Goal: Transaction & Acquisition: Purchase product/service

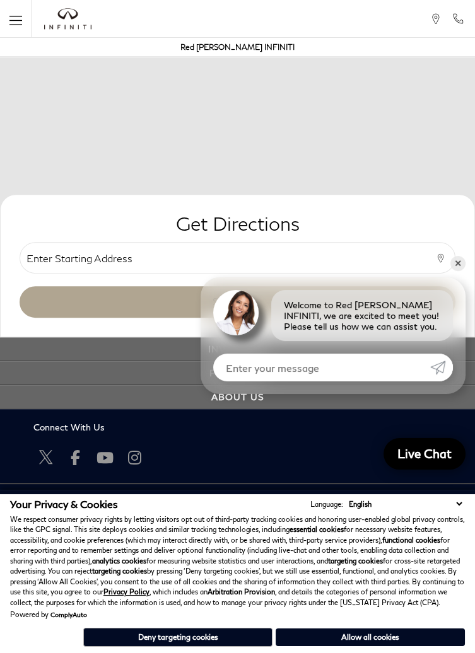
scroll to position [862, 0]
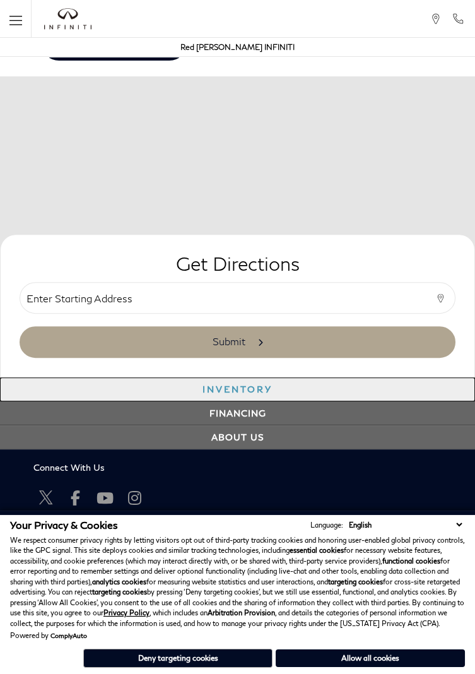
click at [261, 379] on link "Inventory" at bounding box center [237, 389] width 475 height 24
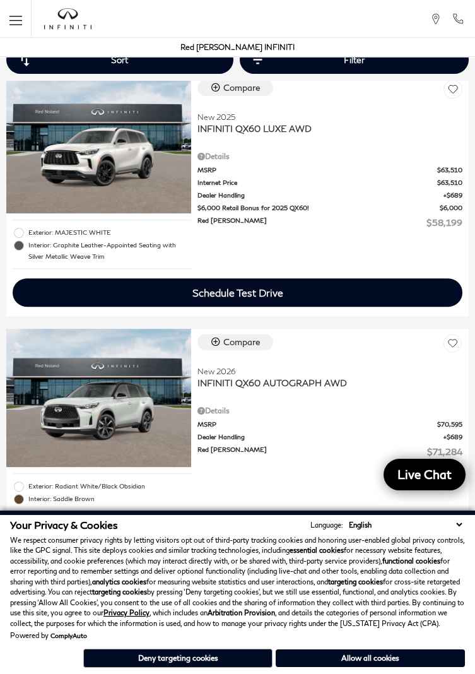
scroll to position [1057, 0]
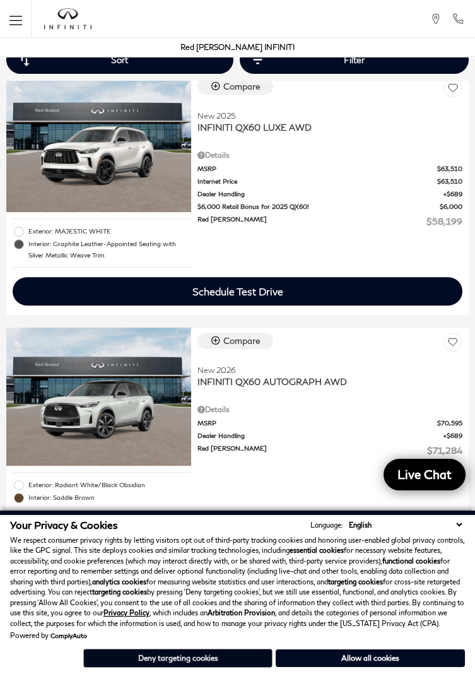
click at [223, 667] on button "Deny targeting cookies" at bounding box center [177, 657] width 189 height 19
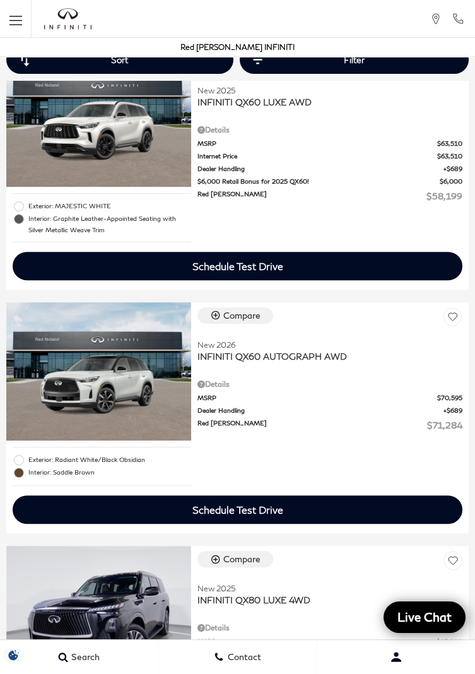
scroll to position [1084, 0]
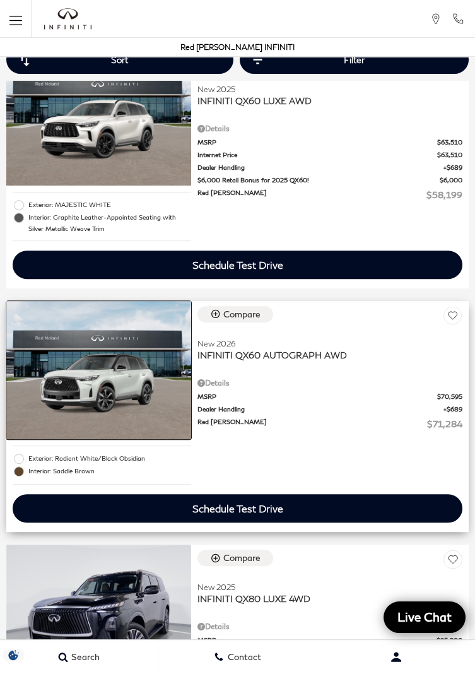
click at [135, 343] on img at bounding box center [98, 370] width 185 height 139
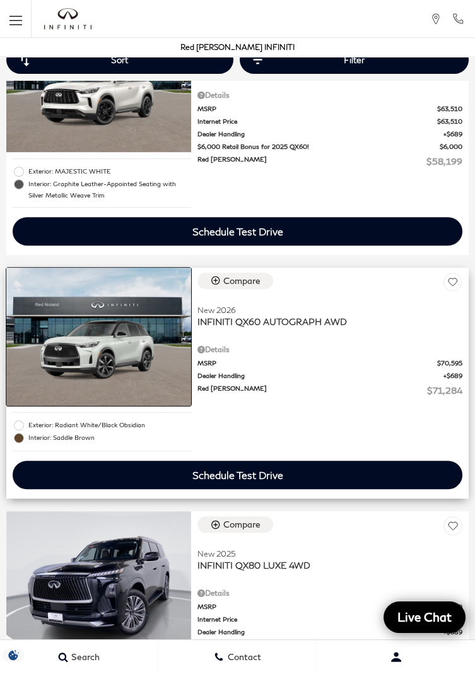
scroll to position [1124, 0]
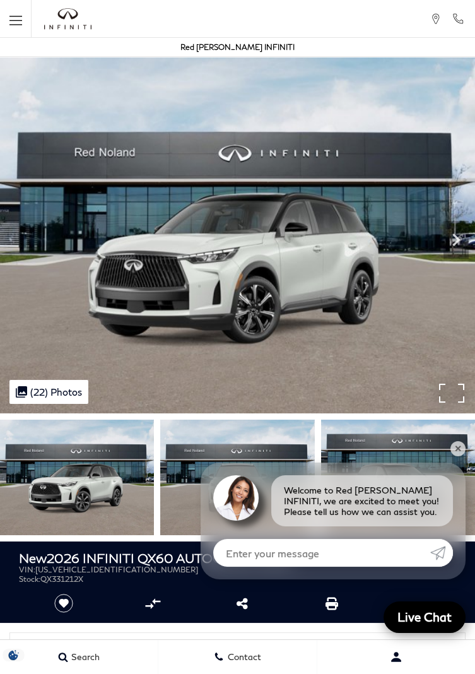
click at [61, 392] on div ".cls-1, .cls-3 { fill: #c50033; } .cls-1 { clip-rule: evenodd; } .cls-2 { clip-…" at bounding box center [48, 392] width 79 height 24
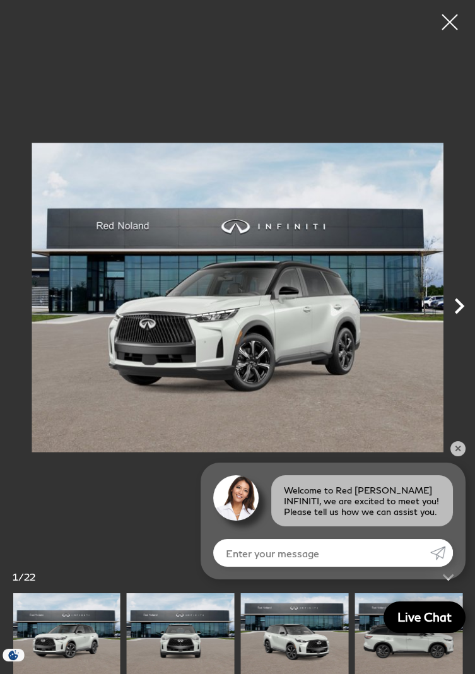
click at [469, 305] on icon "Next" at bounding box center [459, 306] width 32 height 32
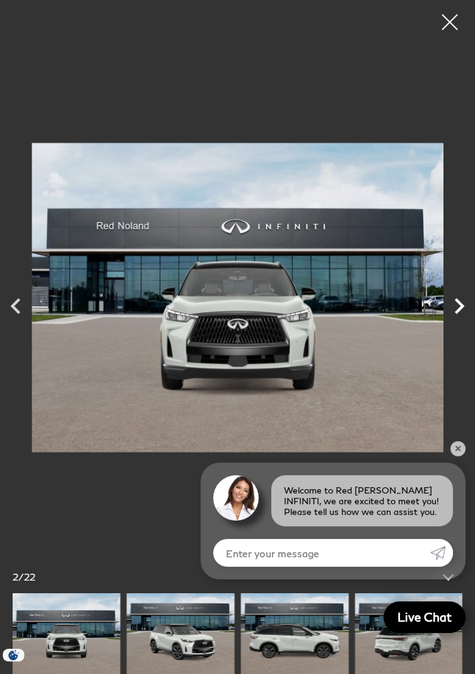
click at [461, 303] on icon "Next" at bounding box center [459, 306] width 9 height 16
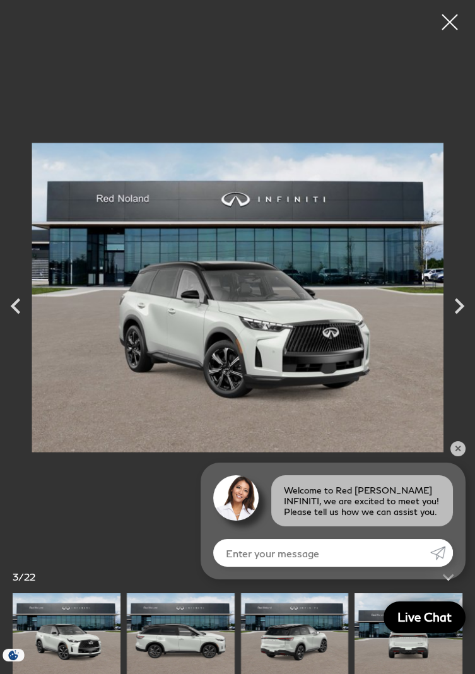
click at [457, 447] on link "✕" at bounding box center [457, 448] width 15 height 15
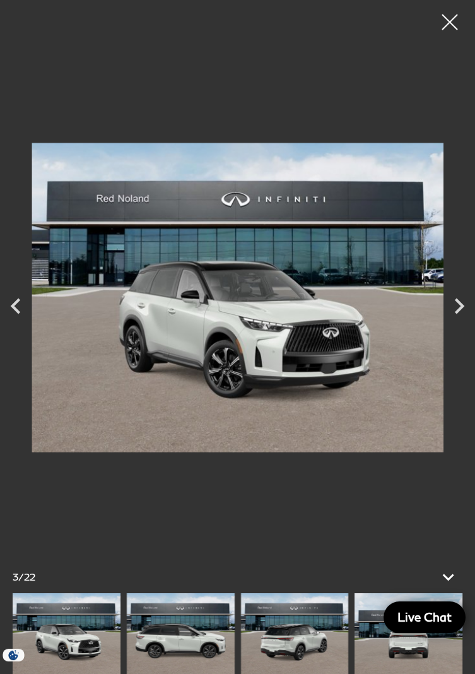
scroll to position [139, 0]
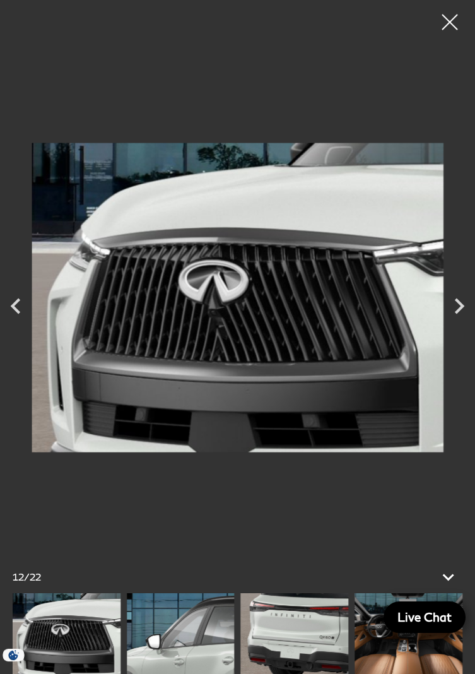
click at [387, 673] on img at bounding box center [408, 633] width 108 height 81
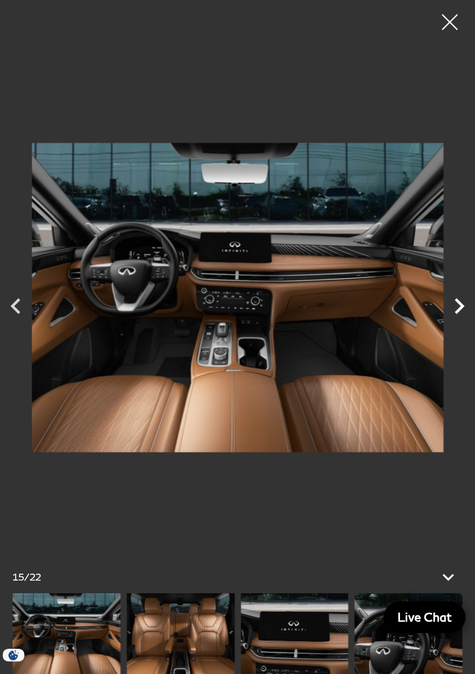
click at [461, 313] on icon "Next" at bounding box center [459, 306] width 9 height 16
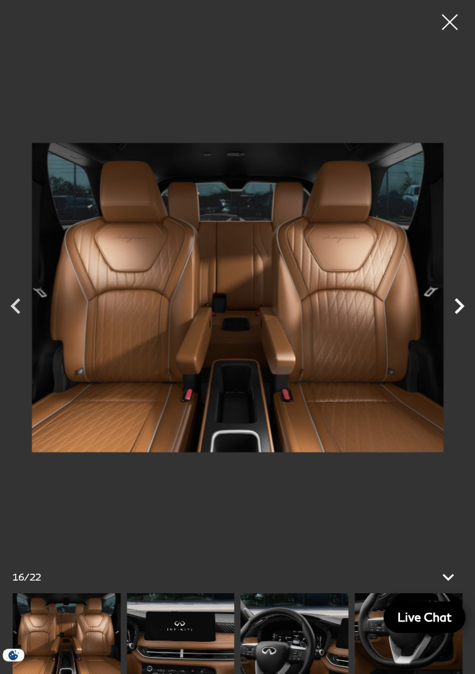
click at [464, 322] on icon "Next" at bounding box center [459, 306] width 32 height 32
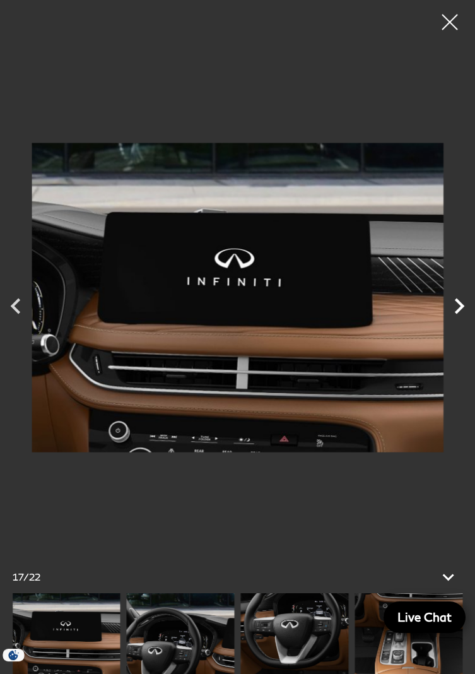
click at [460, 322] on icon "Next" at bounding box center [459, 306] width 32 height 32
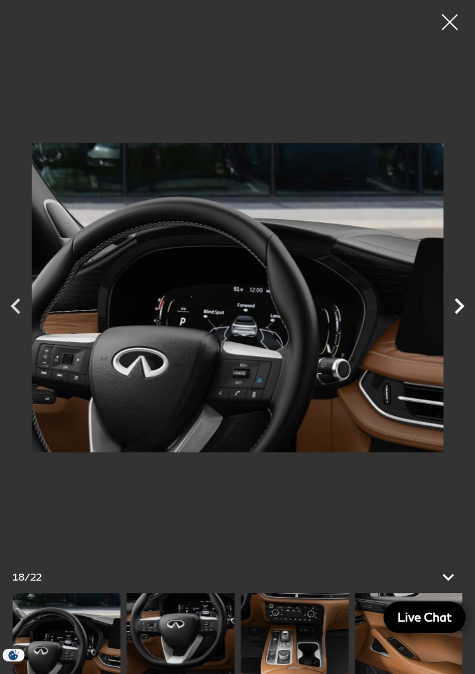
click at [464, 322] on icon "Next" at bounding box center [459, 306] width 32 height 32
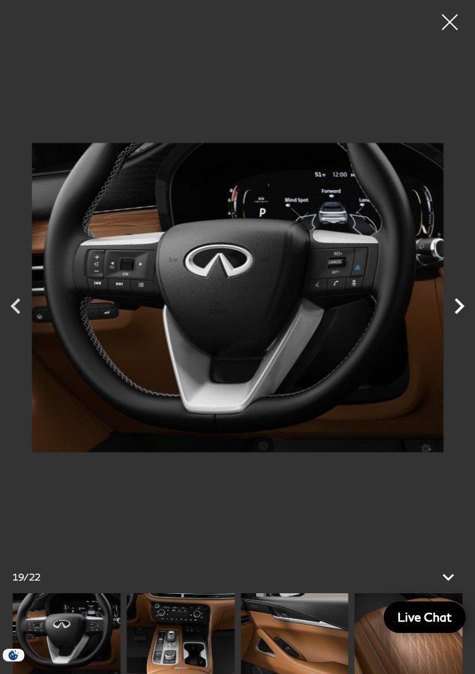
click at [464, 321] on icon "Next" at bounding box center [459, 306] width 32 height 32
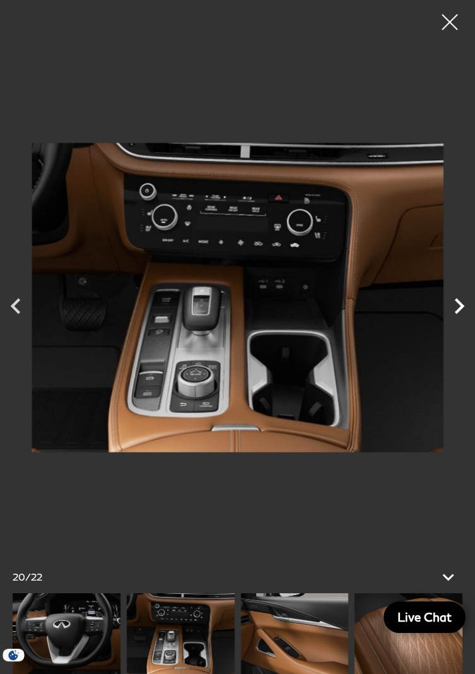
click at [462, 313] on icon "Next" at bounding box center [459, 306] width 9 height 16
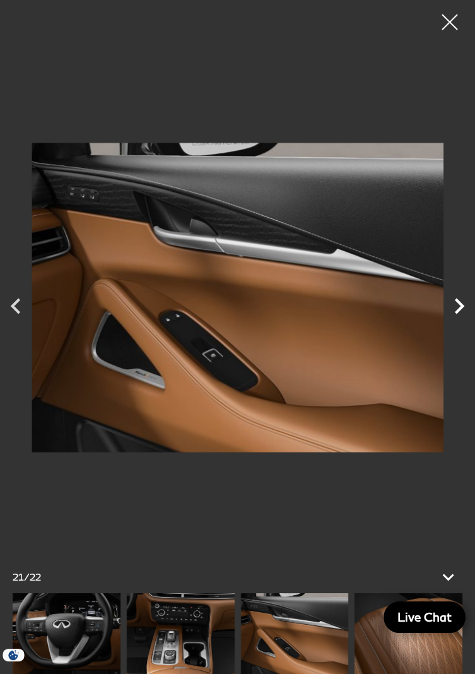
click at [460, 318] on icon "Next" at bounding box center [459, 306] width 32 height 32
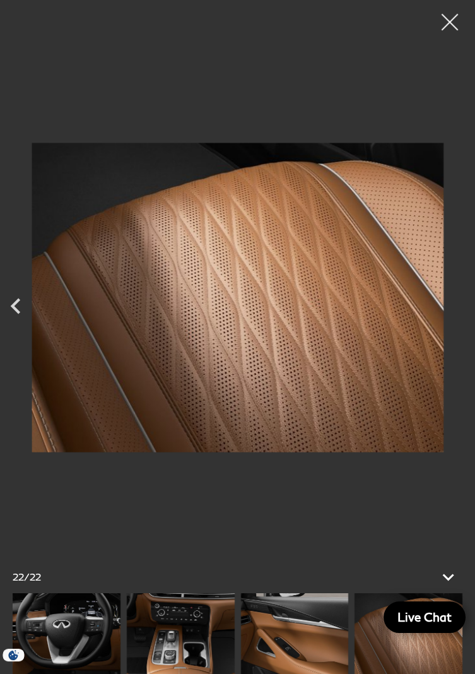
click at [443, 23] on div at bounding box center [449, 22] width 33 height 33
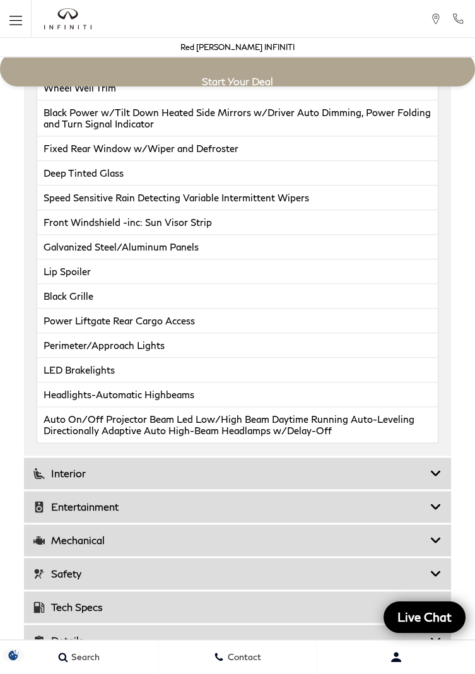
scroll to position [2867, 0]
click at [437, 467] on icon at bounding box center [435, 473] width 11 height 13
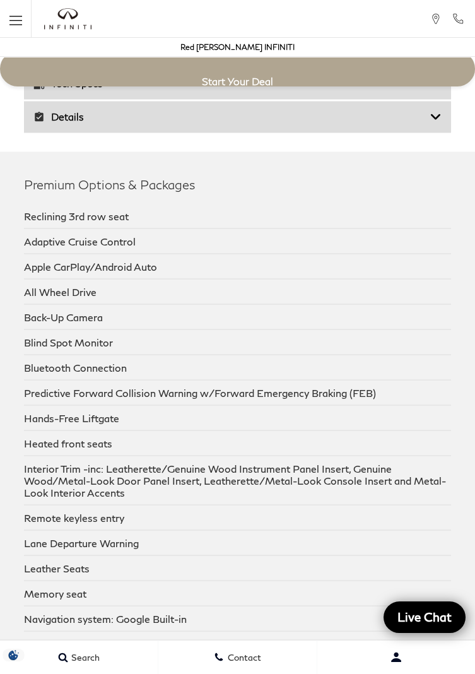
scroll to position [3820, 0]
click at [112, 213] on div "Reclining 3rd row seat" at bounding box center [238, 214] width 428 height 25
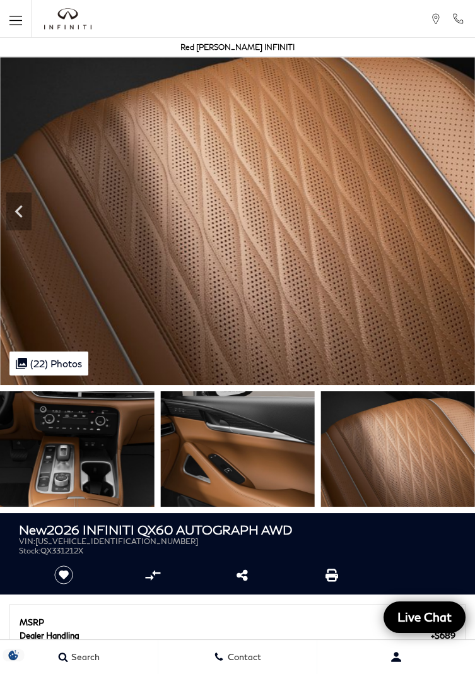
scroll to position [0, 0]
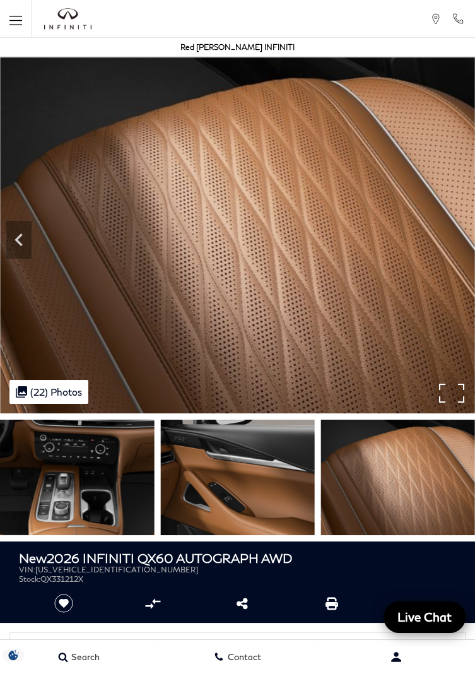
click at [64, 392] on div ".cls-1, .cls-3 { fill: #c50033; } .cls-1 { clip-rule: evenodd; } .cls-2 { clip-…" at bounding box center [48, 392] width 79 height 24
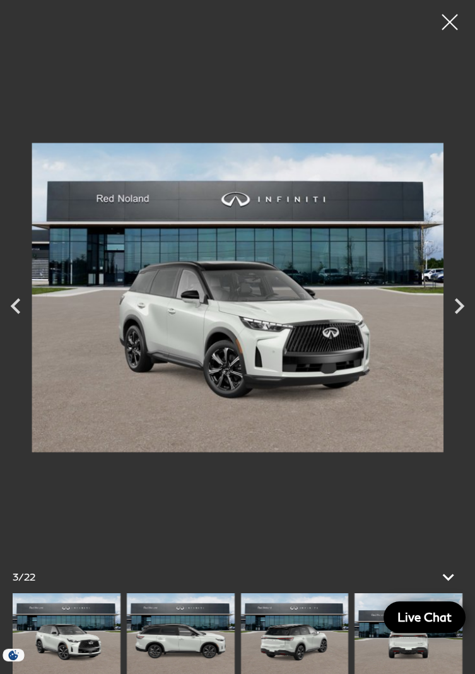
scroll to position [204, 0]
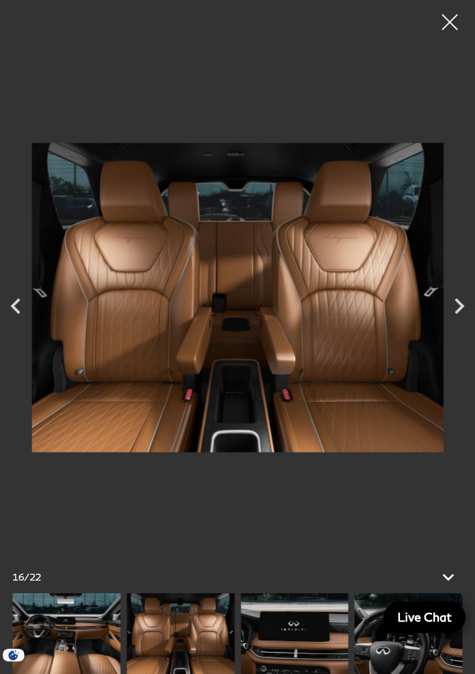
click at [173, 669] on img at bounding box center [181, 633] width 108 height 81
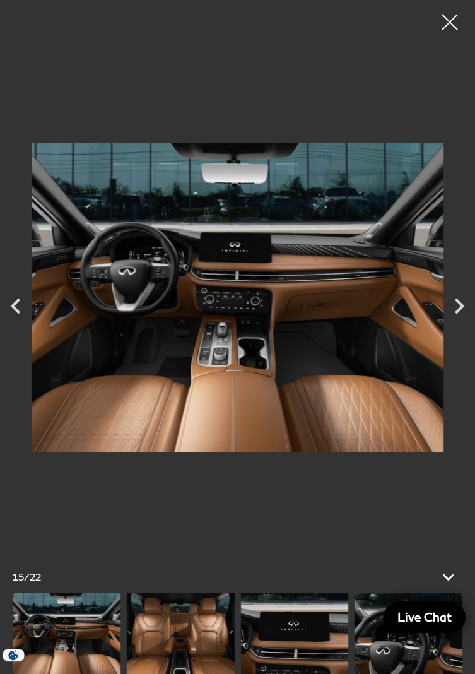
click at [90, 671] on img at bounding box center [67, 633] width 108 height 81
click at [167, 673] on img at bounding box center [181, 633] width 108 height 81
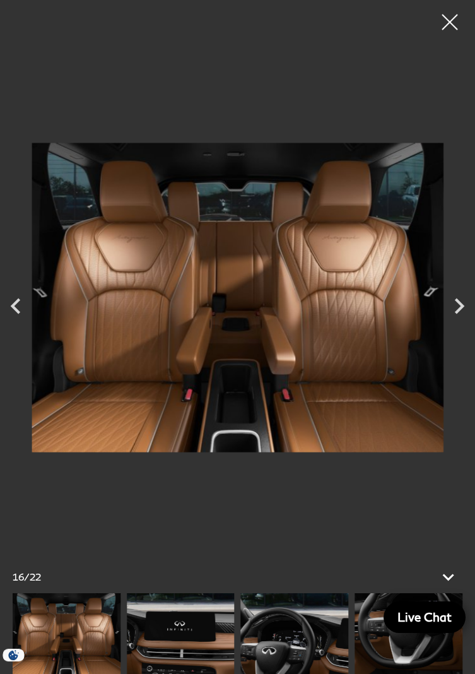
scroll to position [244, 0]
